Goal: Task Accomplishment & Management: Use online tool/utility

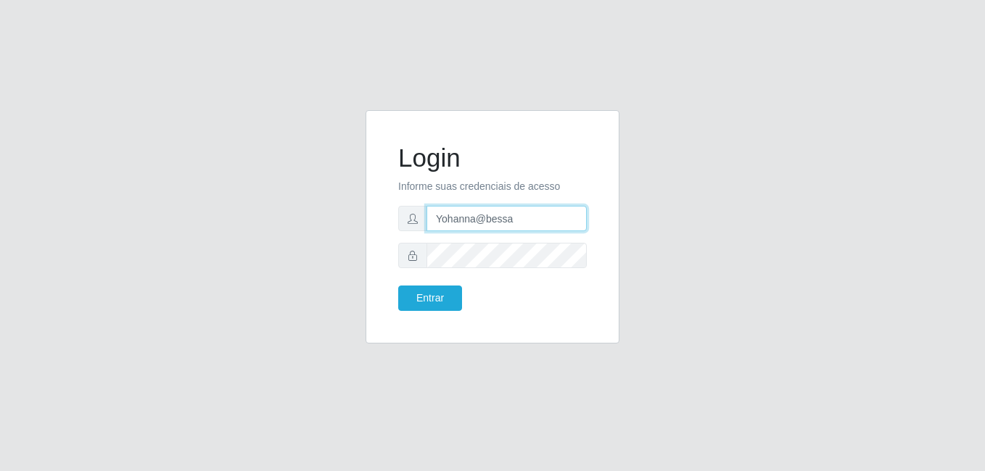
click at [518, 212] on input "Yohanna@bessa" at bounding box center [506, 218] width 160 height 25
type input "heloisa@bessa"
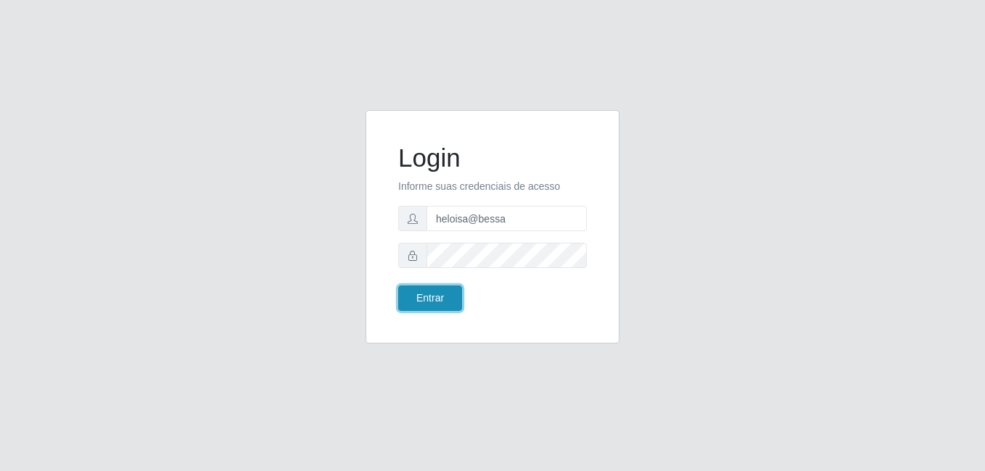
click at [423, 293] on button "Entrar" at bounding box center [430, 298] width 64 height 25
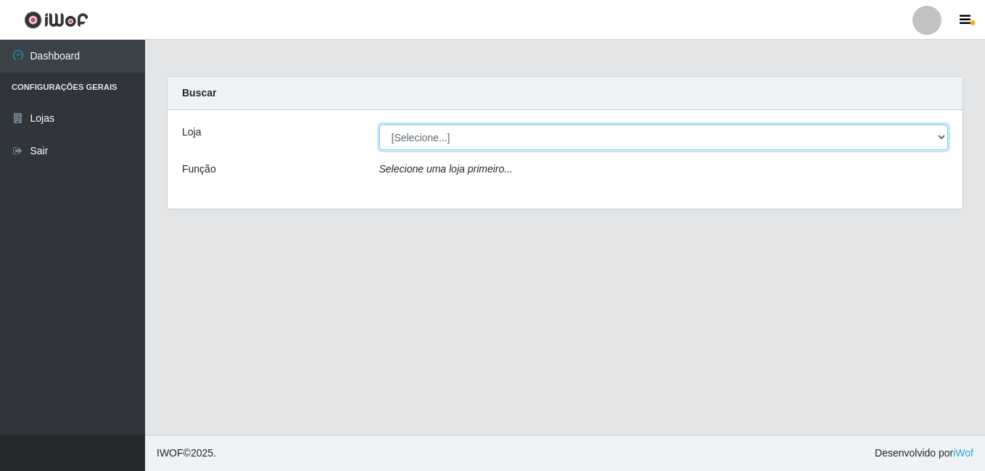
click at [527, 144] on select "[Selecione...] Bemais Supermercados - B9 Bessa" at bounding box center [663, 137] width 569 height 25
select select "410"
click at [379, 125] on select "[Selecione...] Bemais Supermercados - B9 Bessa" at bounding box center [663, 137] width 569 height 25
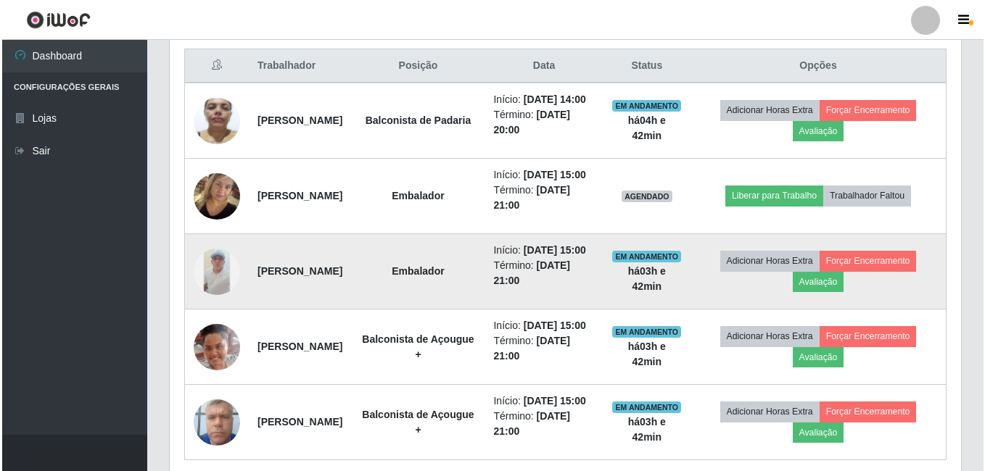
scroll to position [542, 0]
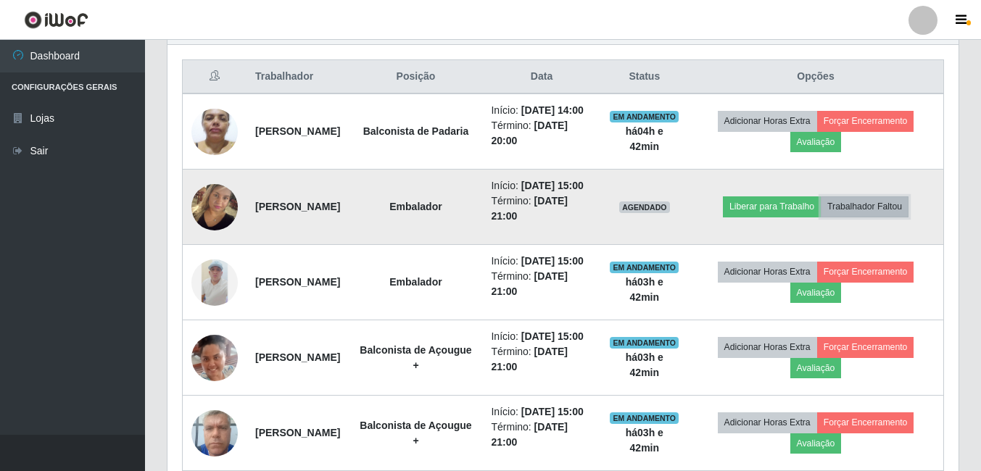
click at [893, 217] on button "Trabalhador Faltou" at bounding box center [865, 207] width 88 height 20
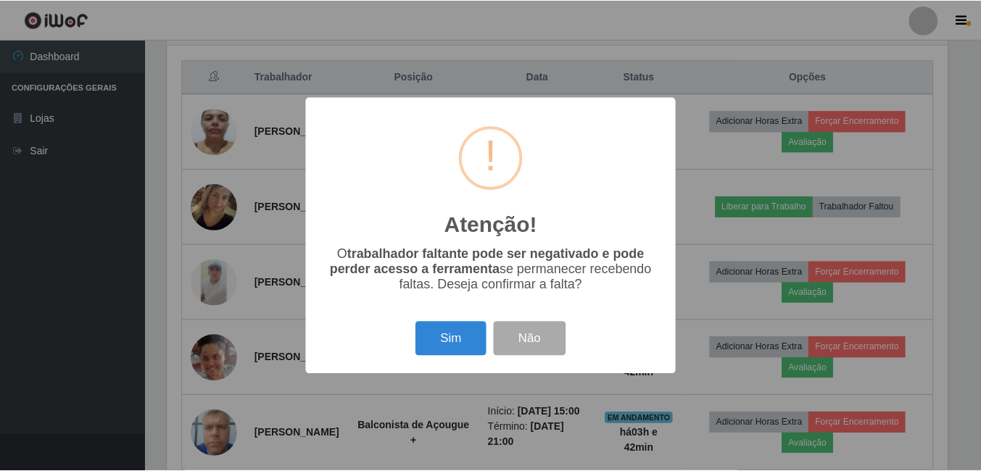
scroll to position [301, 784]
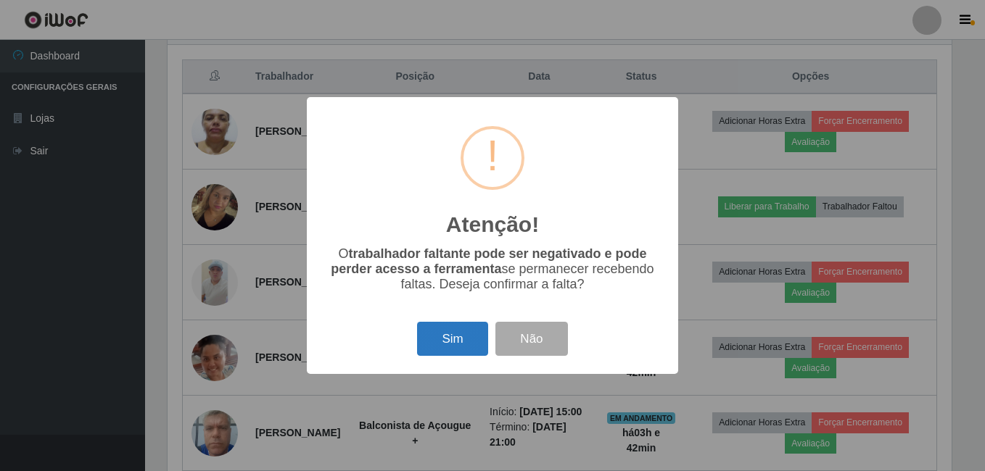
click at [442, 336] on button "Sim" at bounding box center [452, 339] width 70 height 34
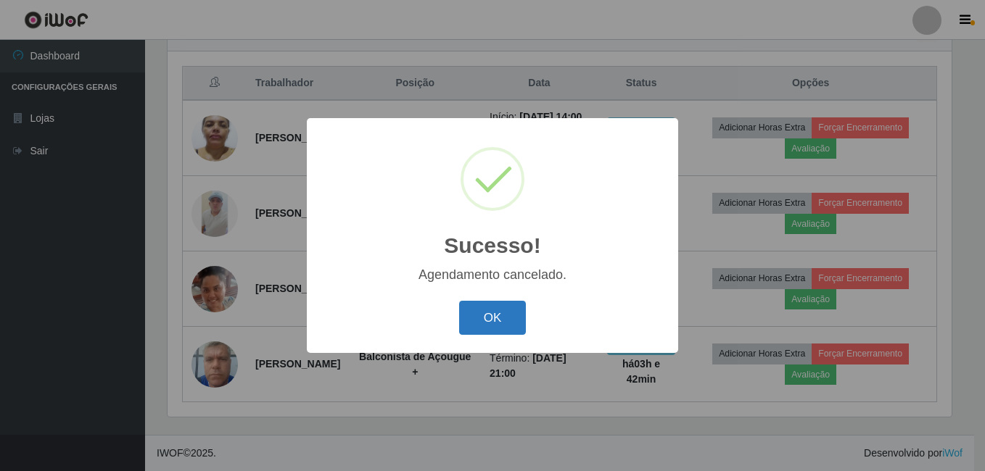
click at [471, 324] on button "OK" at bounding box center [492, 318] width 67 height 34
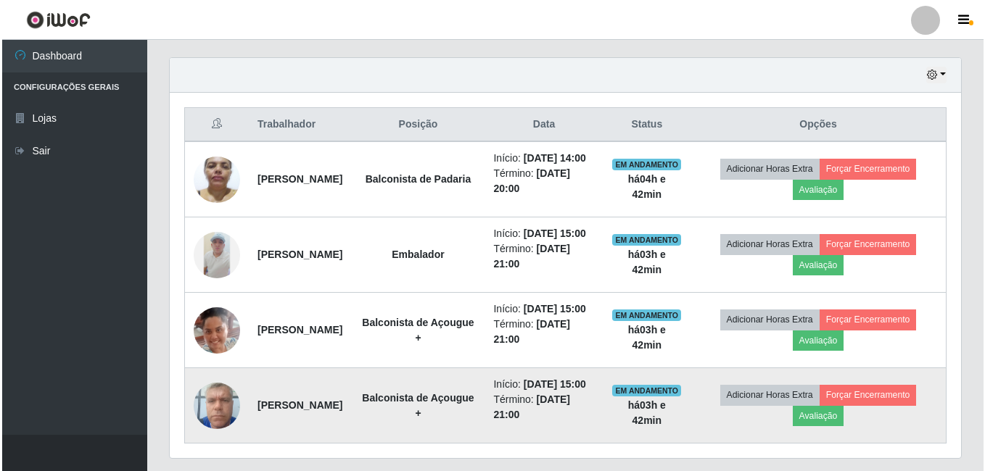
scroll to position [469, 0]
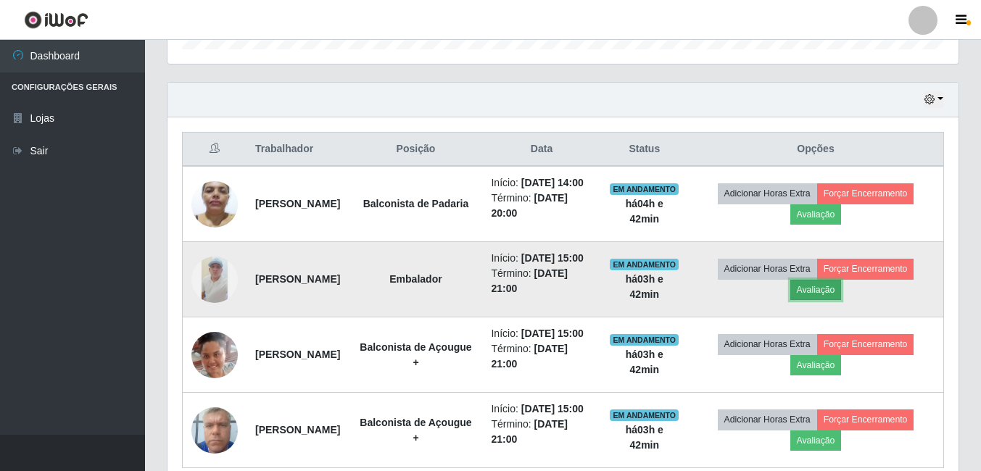
click at [832, 300] on button "Avaliação" at bounding box center [815, 290] width 51 height 20
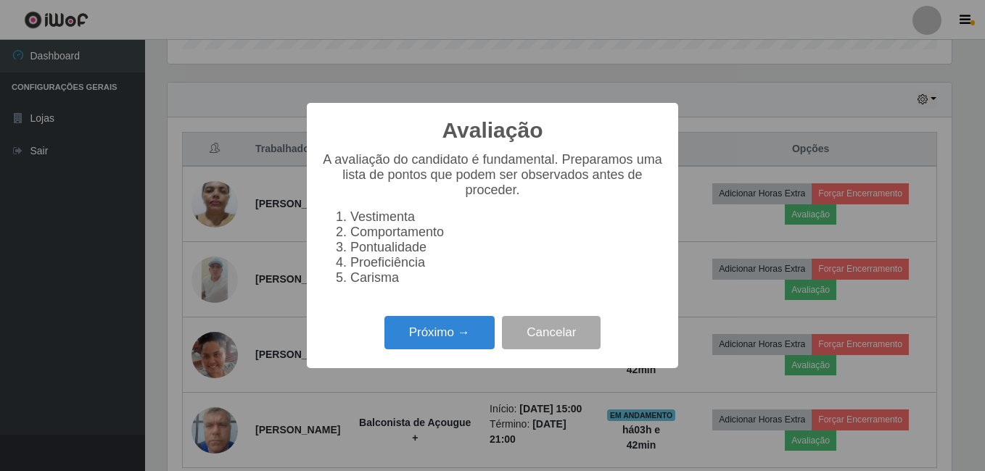
scroll to position [301, 784]
click at [453, 336] on button "Próximo →" at bounding box center [439, 333] width 110 height 34
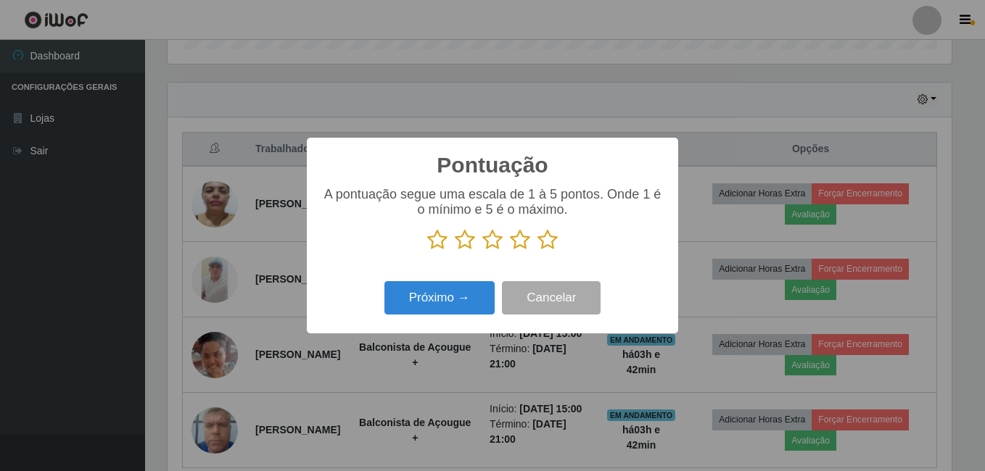
drag, startPoint x: 545, startPoint y: 236, endPoint x: 551, endPoint y: 242, distance: 8.2
click at [547, 236] on icon at bounding box center [547, 240] width 20 height 22
click at [537, 251] on input "radio" at bounding box center [537, 251] width 0 height 0
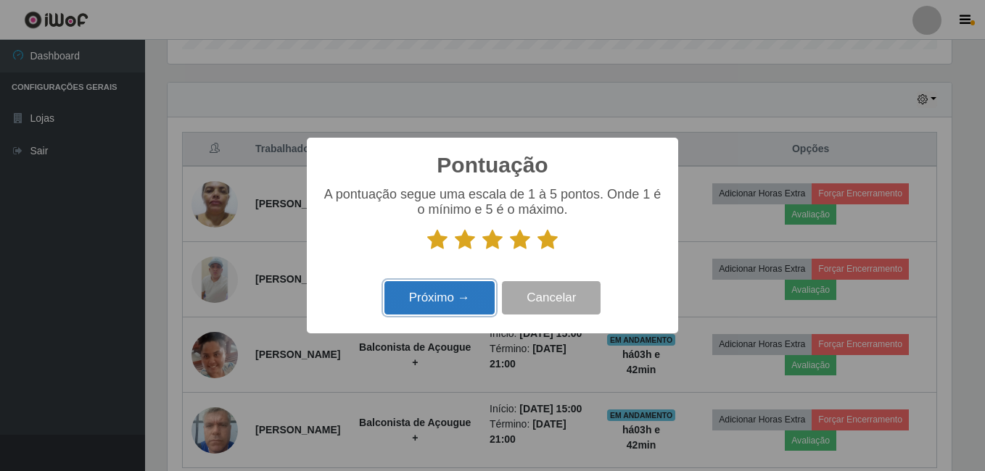
click at [429, 287] on button "Próximo →" at bounding box center [439, 298] width 110 height 34
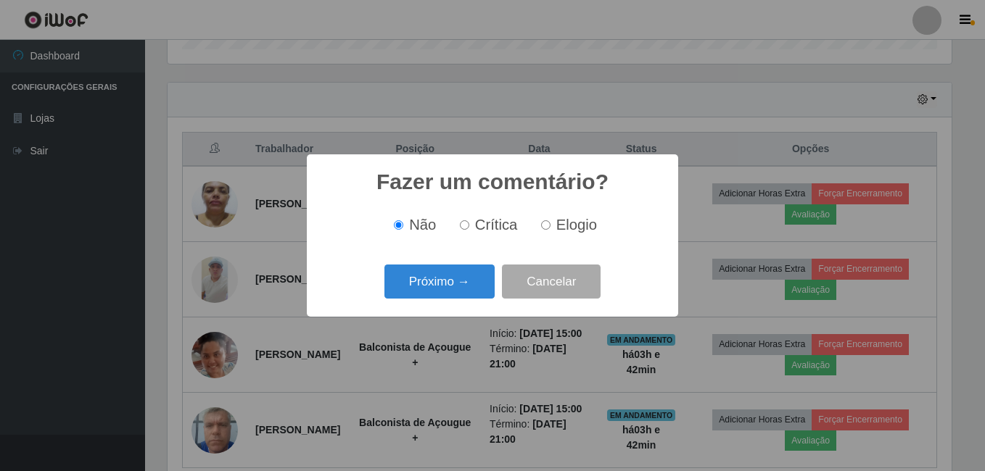
click at [429, 288] on button "Próximo →" at bounding box center [439, 282] width 110 height 34
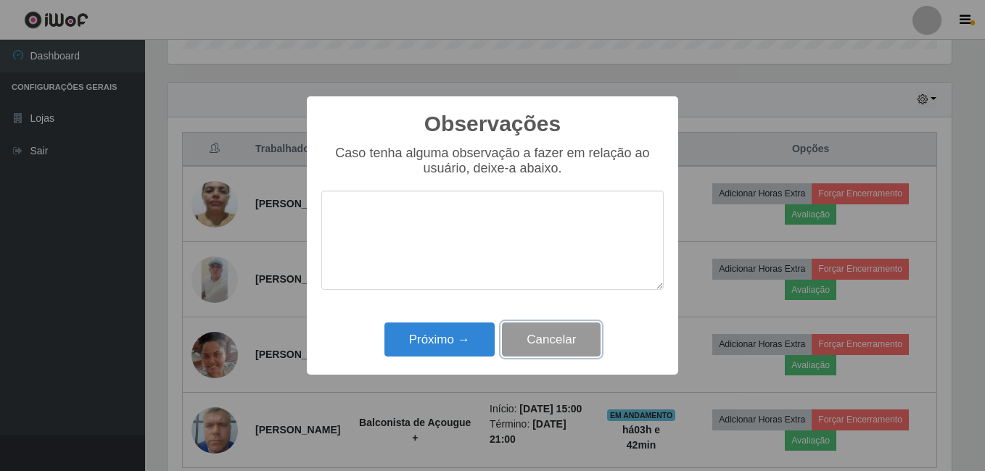
click at [528, 344] on button "Cancelar" at bounding box center [551, 340] width 99 height 34
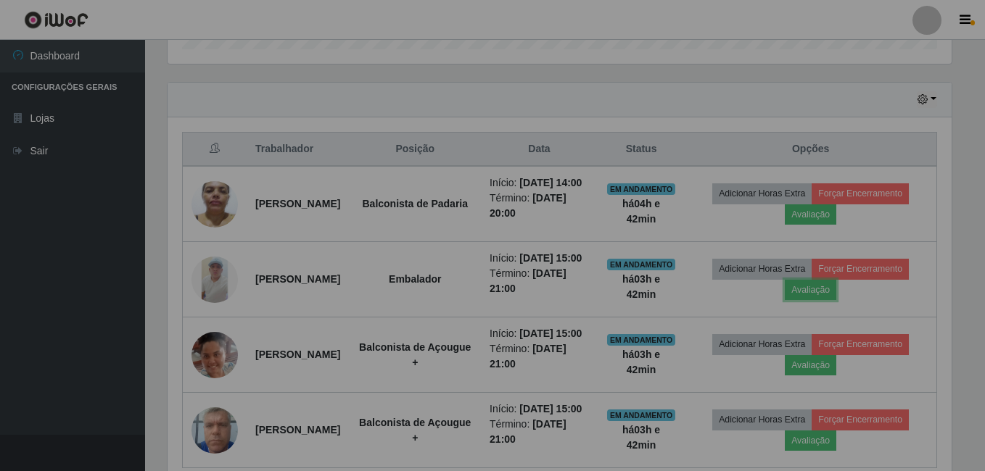
scroll to position [301, 791]
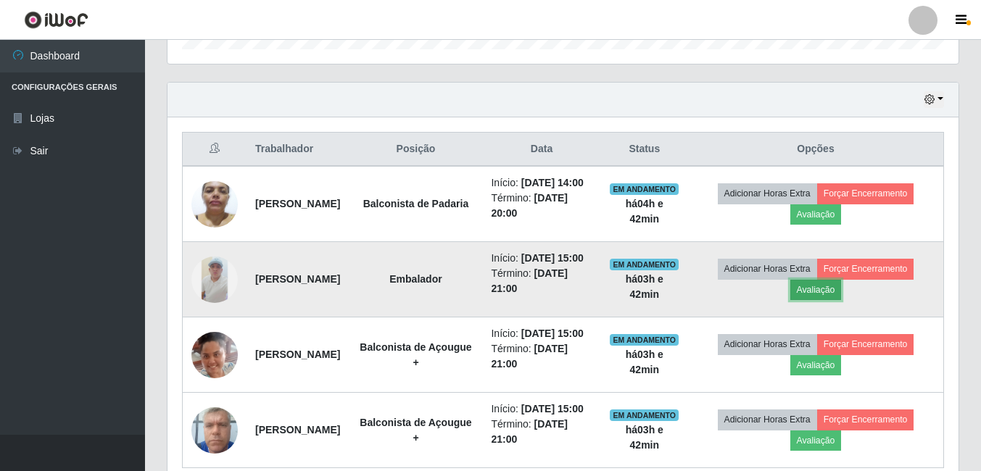
click at [838, 300] on button "Avaliação" at bounding box center [815, 290] width 51 height 20
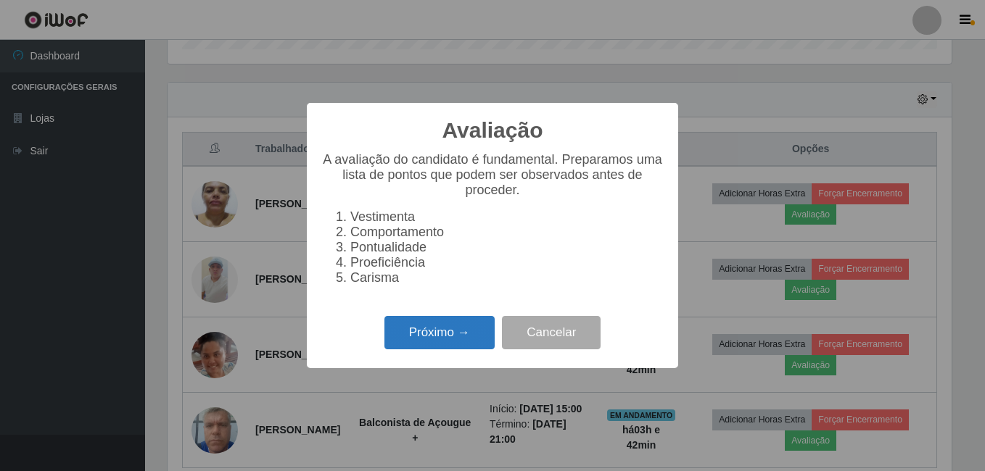
click at [439, 338] on button "Próximo →" at bounding box center [439, 333] width 110 height 34
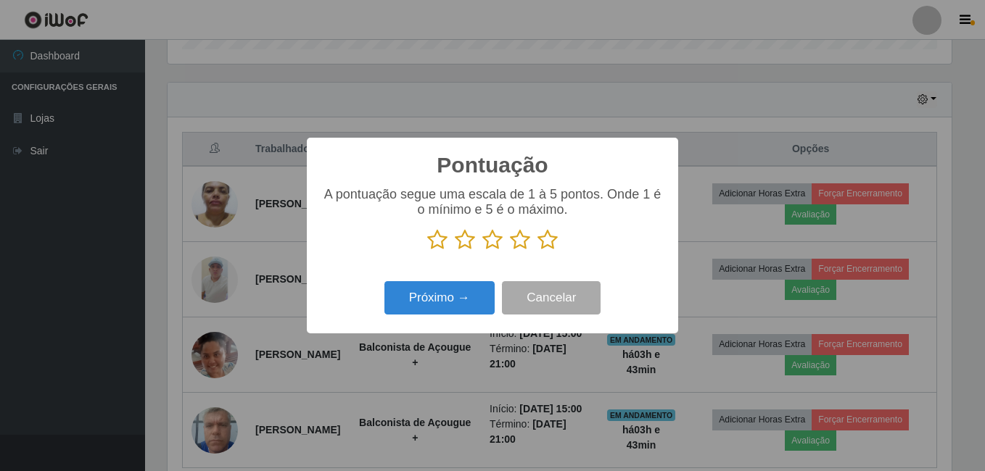
click at [556, 241] on icon at bounding box center [547, 240] width 20 height 22
click at [537, 251] on input "radio" at bounding box center [537, 251] width 0 height 0
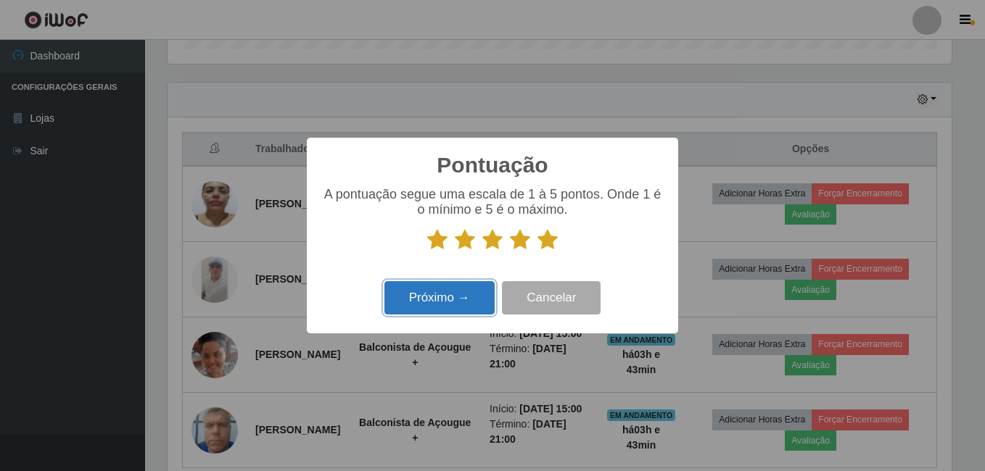
click at [468, 301] on button "Próximo →" at bounding box center [439, 298] width 110 height 34
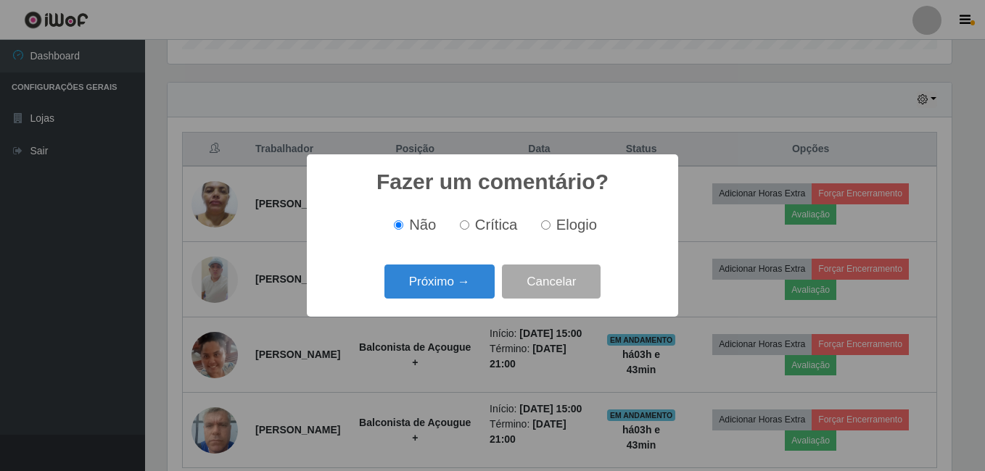
click at [548, 235] on div "Não Crítica Elogio" at bounding box center [492, 225] width 342 height 43
click at [556, 226] on span "Elogio" at bounding box center [576, 225] width 41 height 16
click at [550, 226] on input "Elogio" at bounding box center [545, 224] width 9 height 9
radio input "true"
click at [453, 280] on button "Próximo →" at bounding box center [439, 282] width 110 height 34
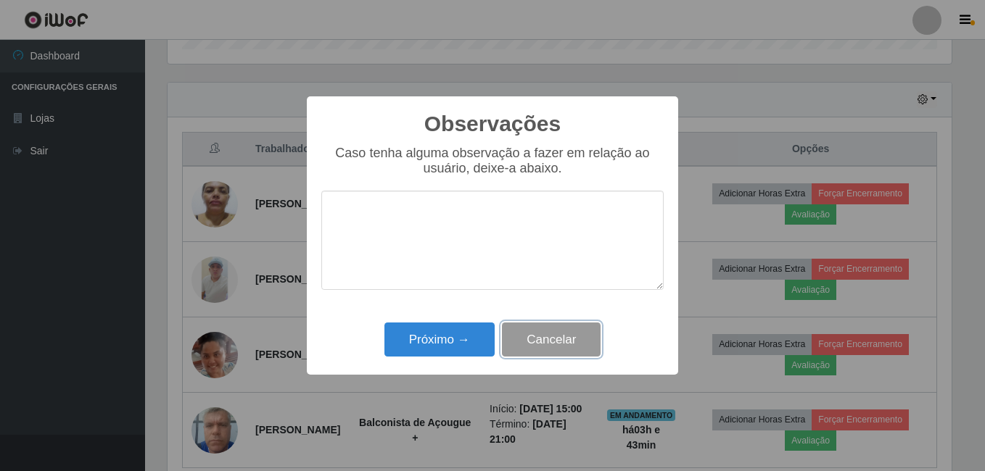
click at [550, 345] on button "Cancelar" at bounding box center [551, 340] width 99 height 34
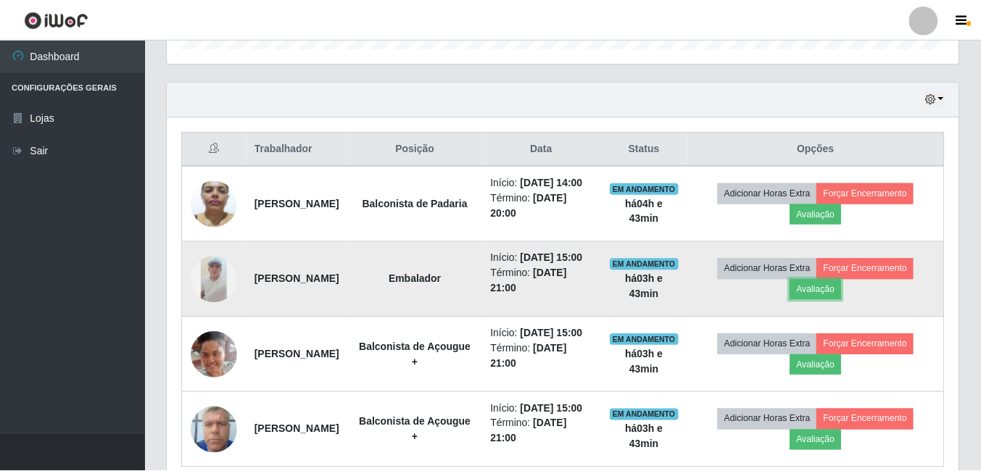
scroll to position [301, 791]
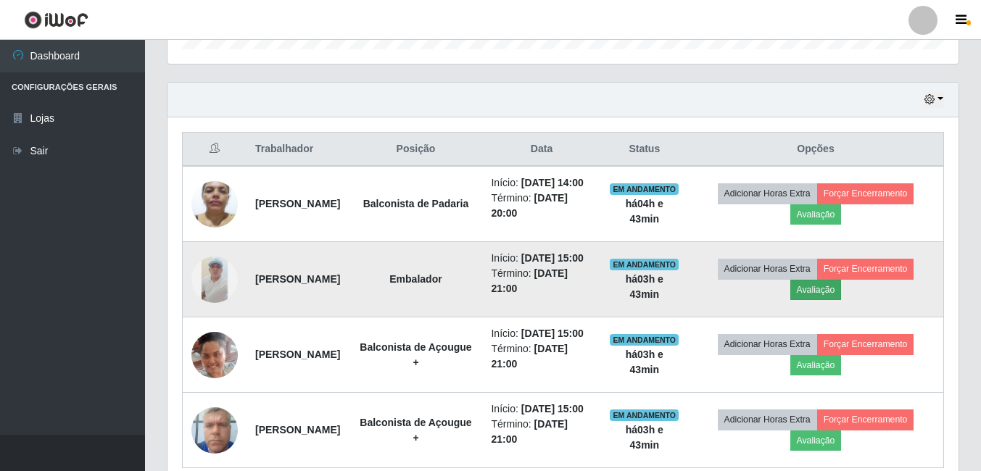
click at [840, 318] on td "Adicionar Horas Extra Forçar Encerramento Avaliação" at bounding box center [816, 279] width 256 height 75
click at [840, 300] on button "Avaliação" at bounding box center [815, 290] width 51 height 20
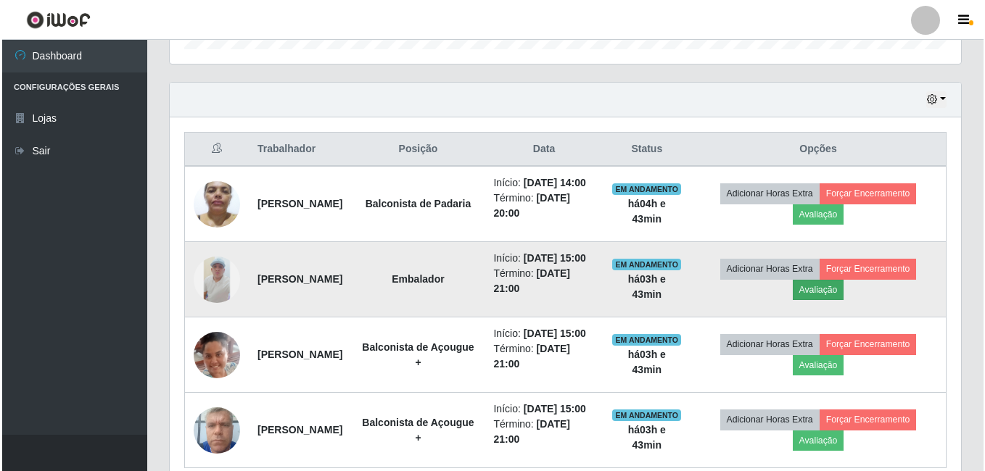
scroll to position [301, 784]
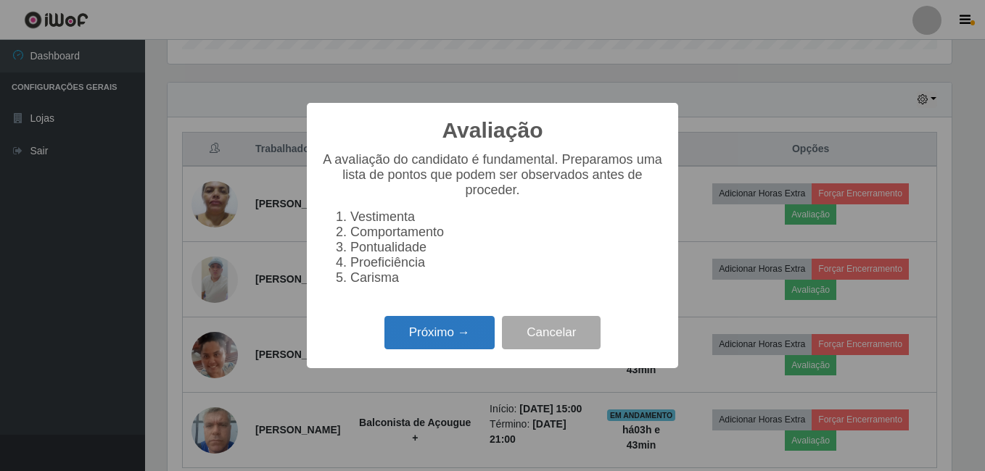
click at [449, 332] on button "Próximo →" at bounding box center [439, 333] width 110 height 34
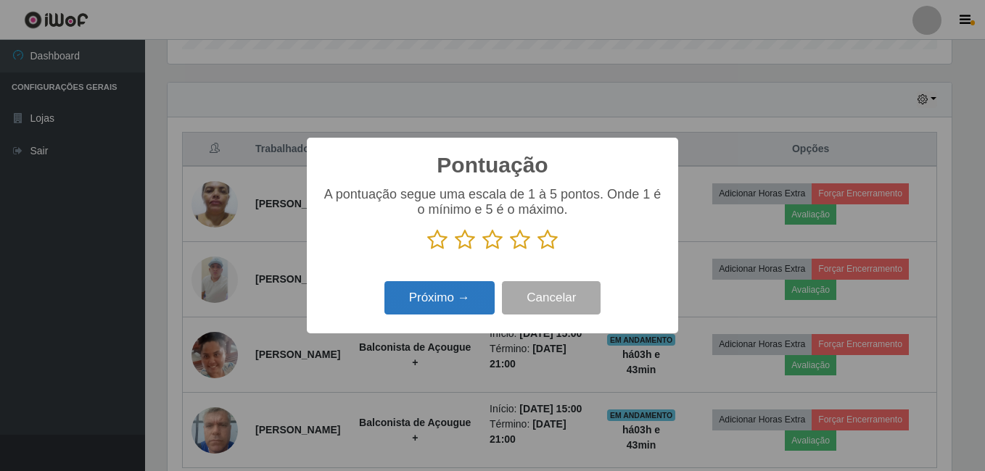
scroll to position [724860, 724377]
click at [555, 235] on icon at bounding box center [547, 240] width 20 height 22
click at [537, 251] on input "radio" at bounding box center [537, 251] width 0 height 0
click at [466, 287] on button "Próximo →" at bounding box center [439, 298] width 110 height 34
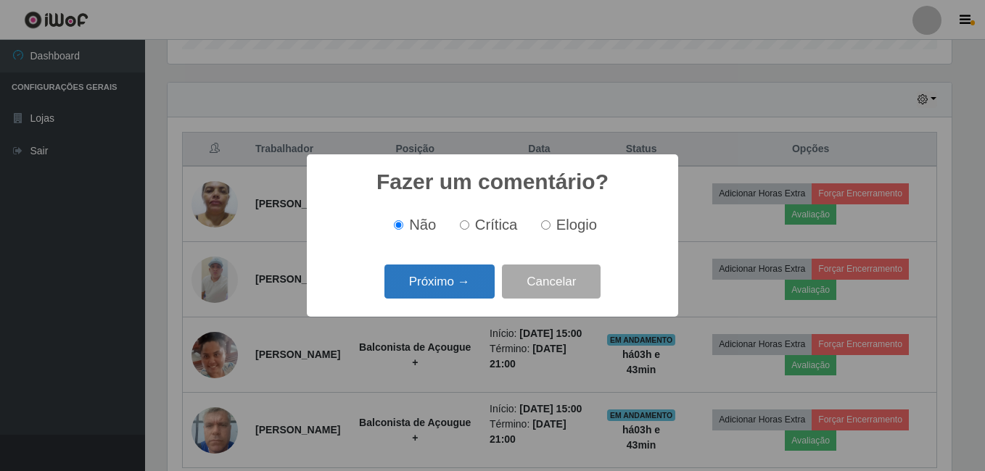
click at [463, 288] on button "Próximo →" at bounding box center [439, 282] width 110 height 34
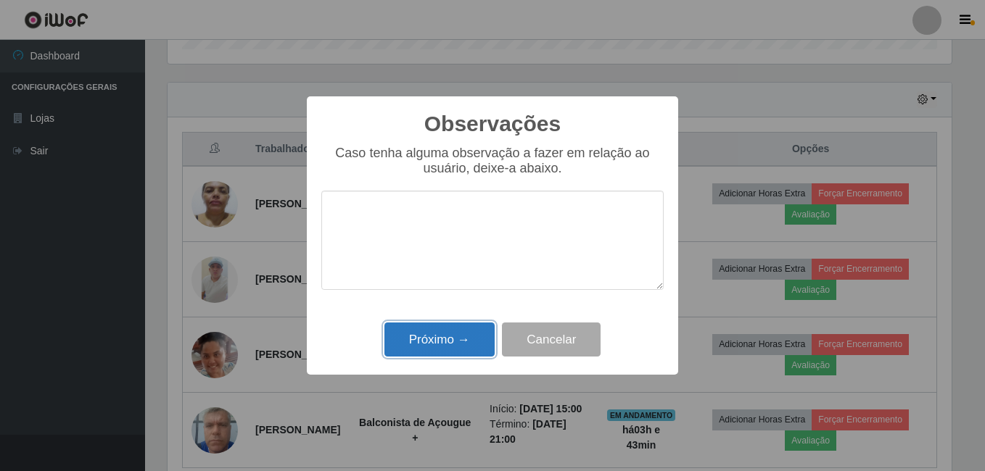
click at [454, 341] on button "Próximo →" at bounding box center [439, 340] width 110 height 34
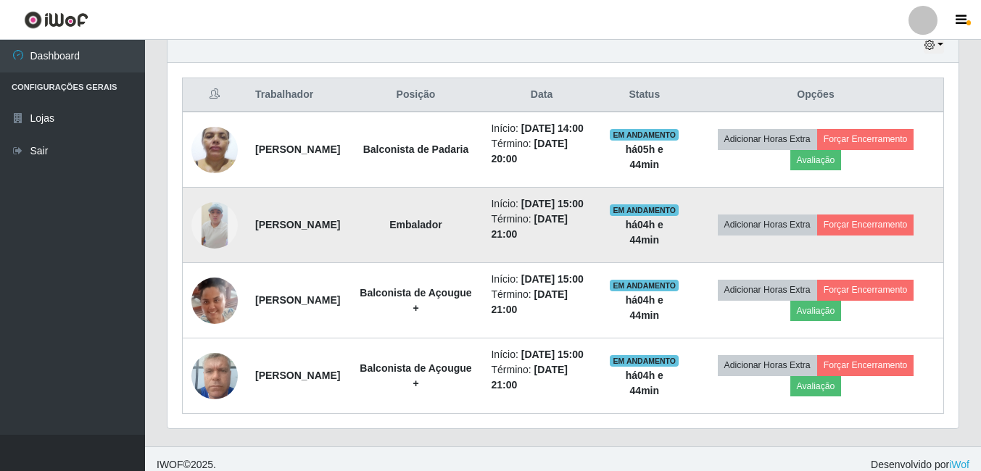
scroll to position [596, 0]
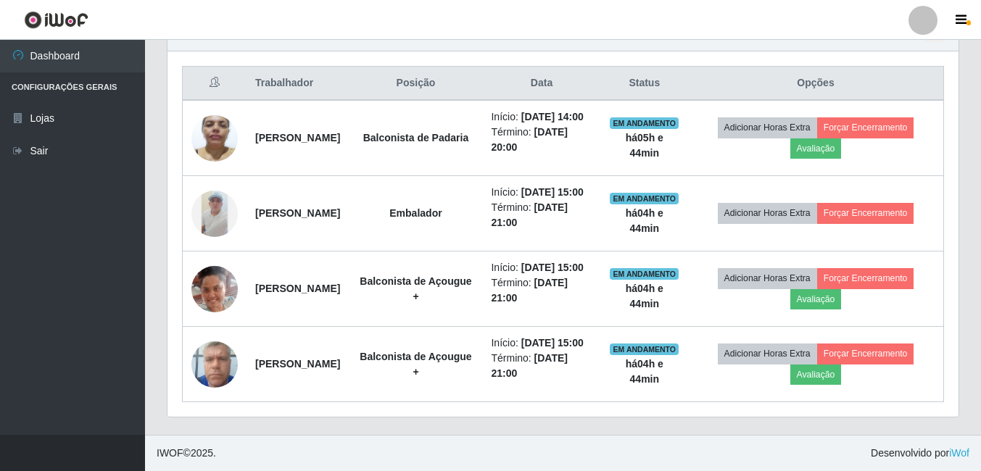
drag, startPoint x: 980, startPoint y: 276, endPoint x: 975, endPoint y: 259, distance: 17.4
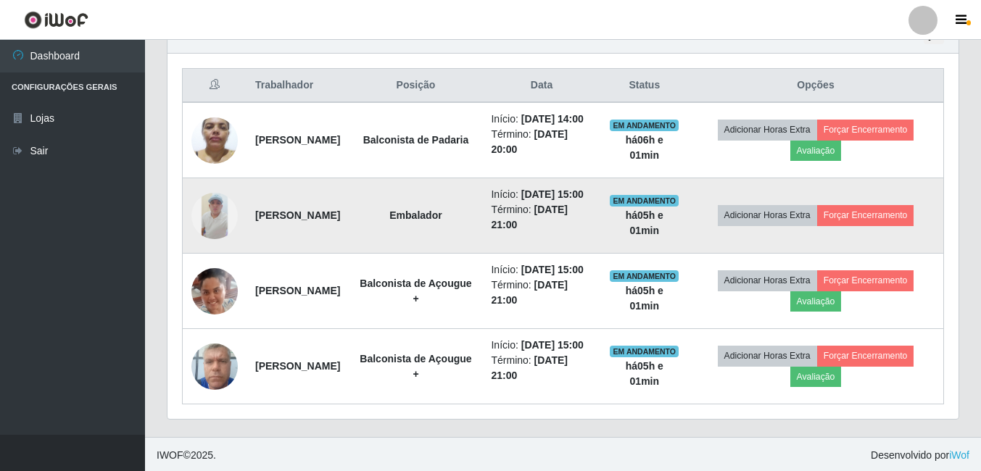
scroll to position [573, 0]
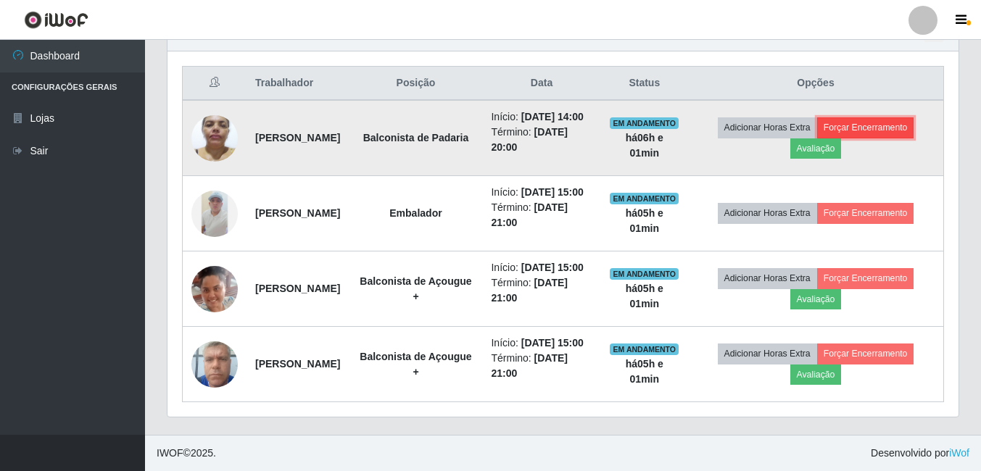
click at [875, 117] on button "Forçar Encerramento" at bounding box center [865, 127] width 97 height 20
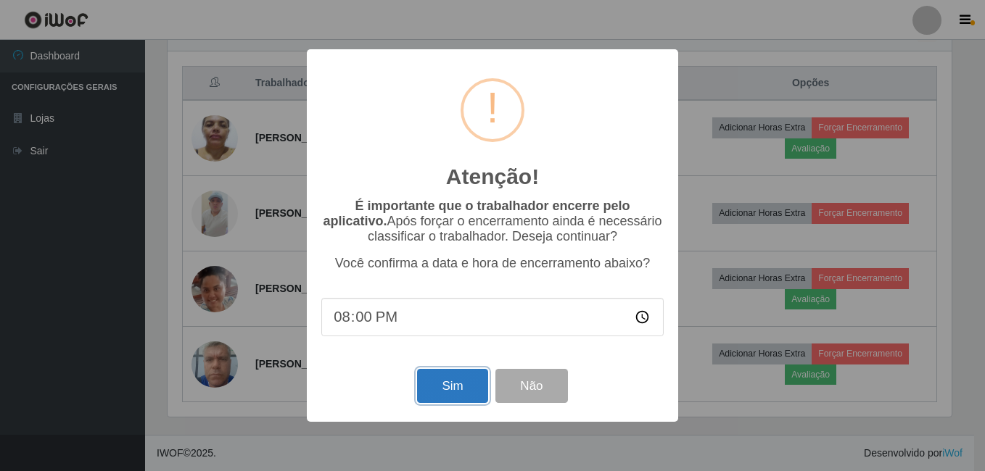
click at [461, 400] on button "Sim" at bounding box center [452, 386] width 70 height 34
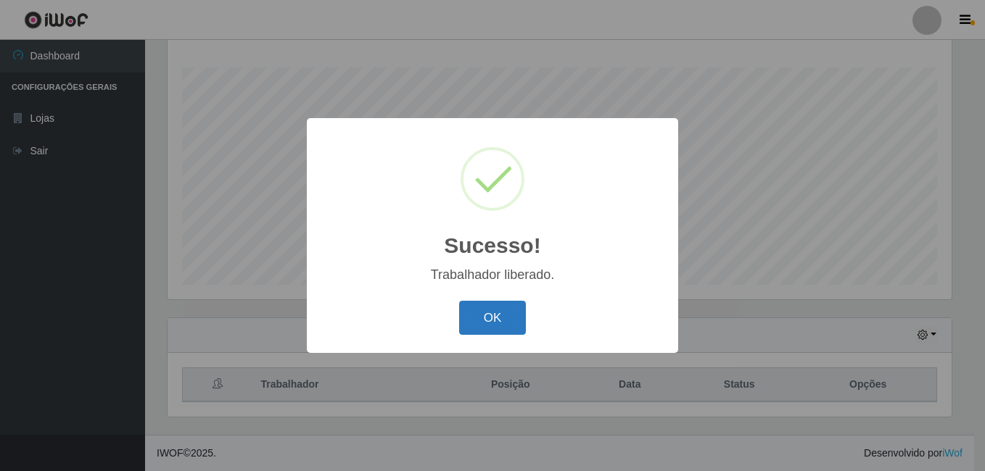
drag, startPoint x: 488, startPoint y: 321, endPoint x: 488, endPoint y: 312, distance: 8.7
click at [488, 320] on button "OK" at bounding box center [492, 318] width 67 height 34
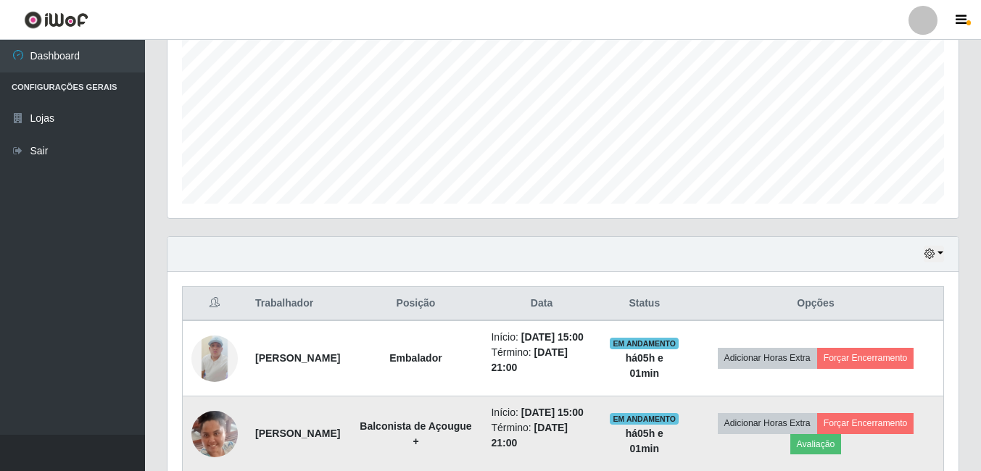
scroll to position [451, 0]
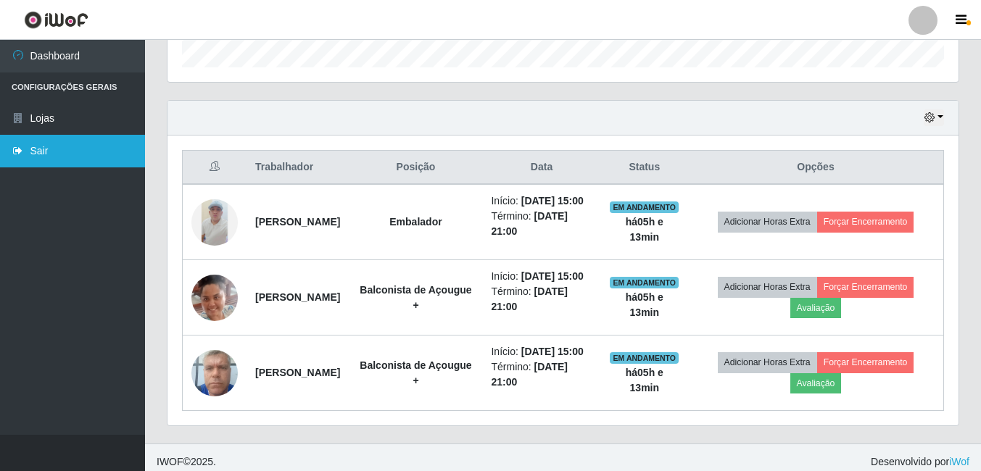
click at [40, 154] on link "Sair" at bounding box center [72, 151] width 145 height 33
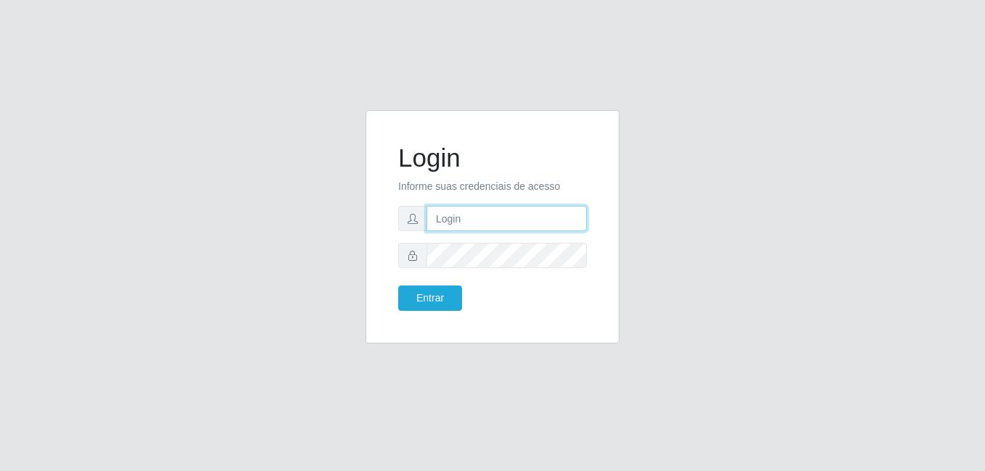
type input "heloisa@bessa"
